Goal: Task Accomplishment & Management: Manage account settings

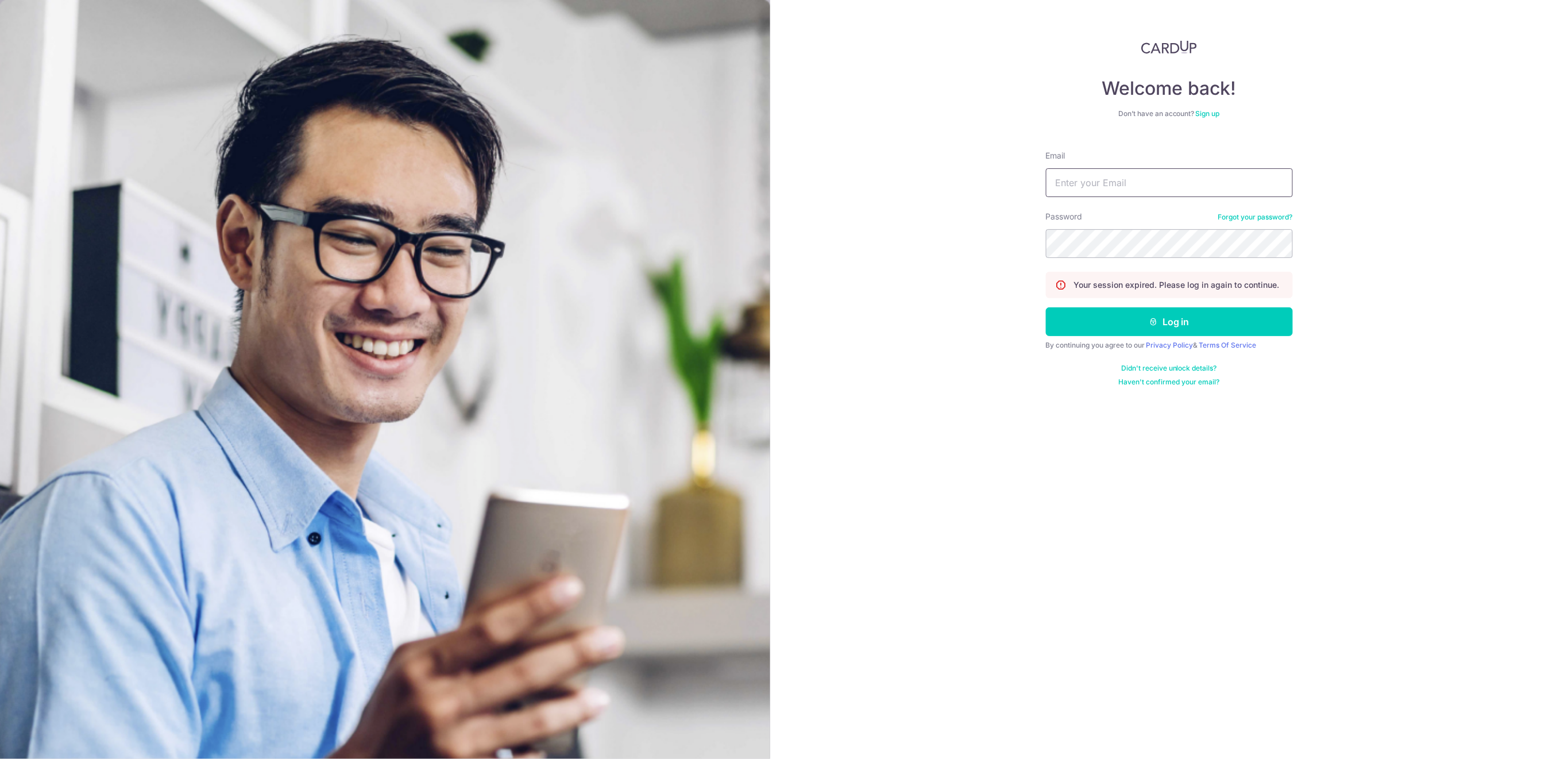
click at [1143, 183] on input "Email" at bounding box center [1169, 183] width 247 height 29
type input "[EMAIL_ADDRESS][DOMAIN_NAME]"
click at [1150, 331] on button "Log in" at bounding box center [1169, 322] width 247 height 29
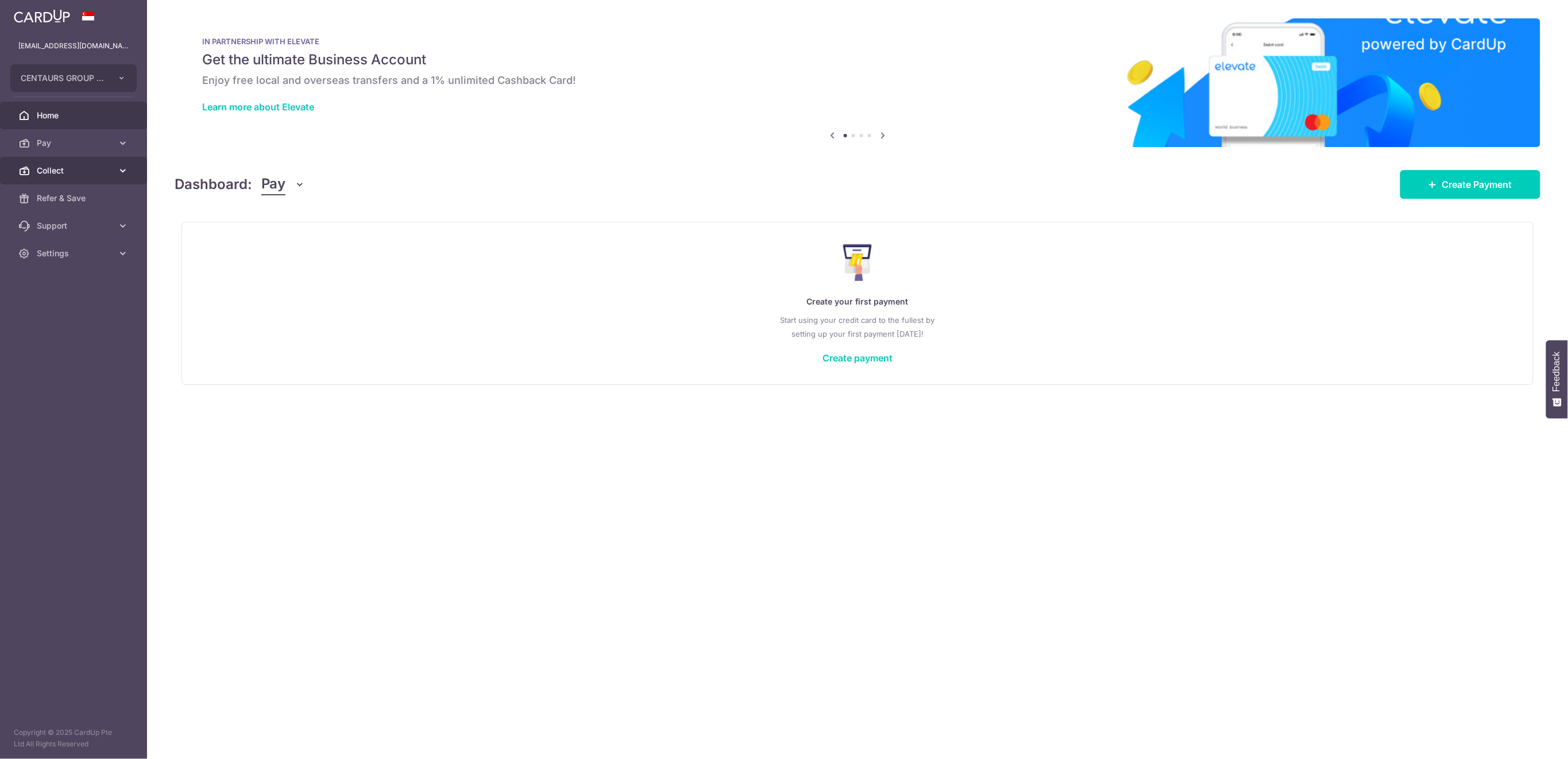
click at [80, 166] on span "Collect" at bounding box center [74, 170] width 76 height 11
click at [66, 258] on span "Payment Requests" at bounding box center [74, 252] width 76 height 11
